Goal: Task Accomplishment & Management: Use online tool/utility

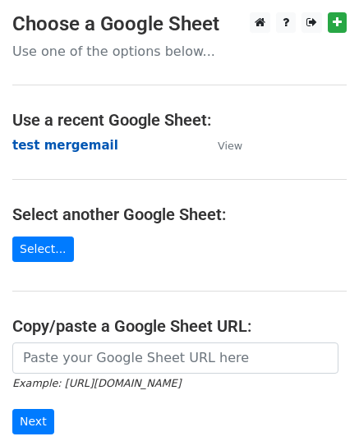
click at [70, 147] on strong "test mergemail" at bounding box center [65, 145] width 106 height 15
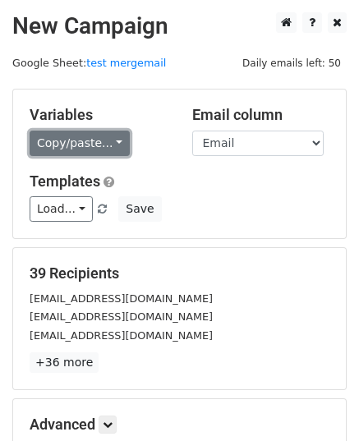
click at [87, 146] on link "Copy/paste..." at bounding box center [80, 142] width 100 height 25
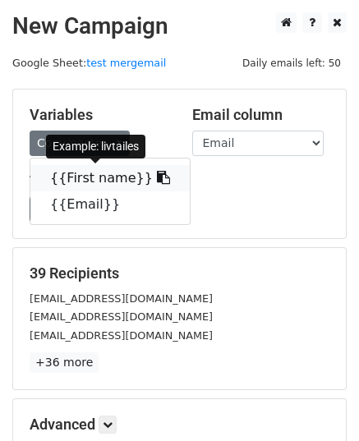
click at [92, 180] on link "{{First name}}" at bounding box center [109, 178] width 159 height 26
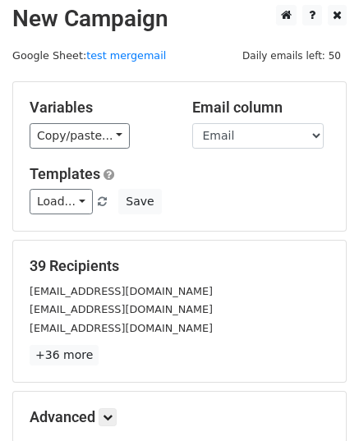
scroll to position [194, 0]
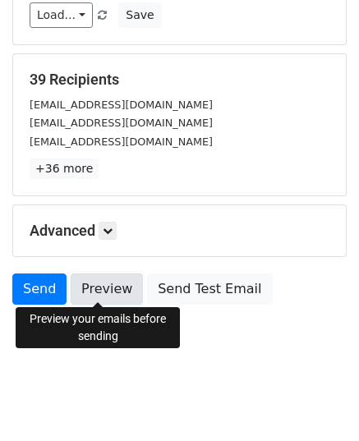
click at [98, 285] on link "Preview" at bounding box center [107, 288] width 72 height 31
